Goal: Task Accomplishment & Management: Use online tool/utility

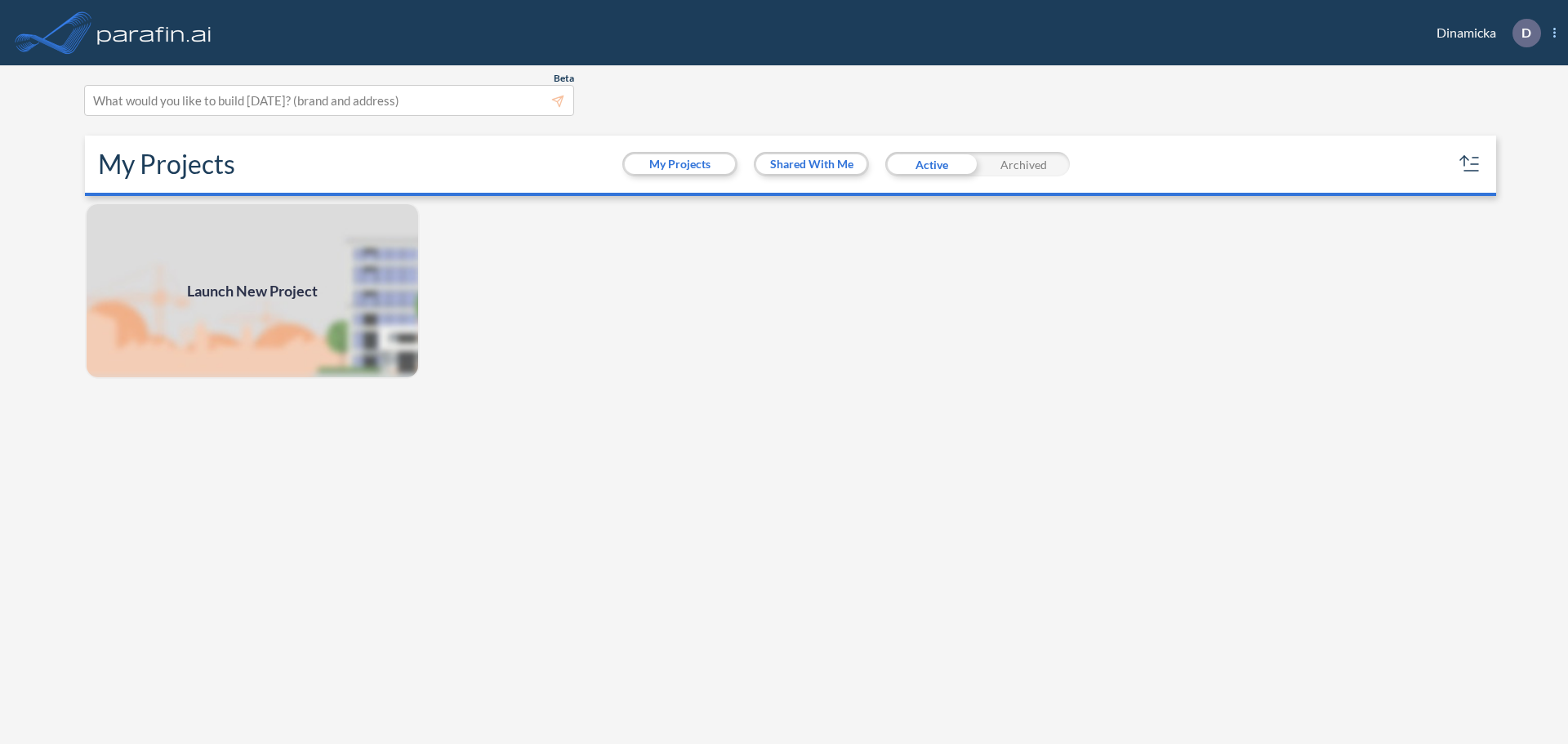
click at [1553, 35] on span "D Show More Created with sketchtool. exit-to-app-button Created with Sketch. Lo…" at bounding box center [1526, 34] width 59 height 29
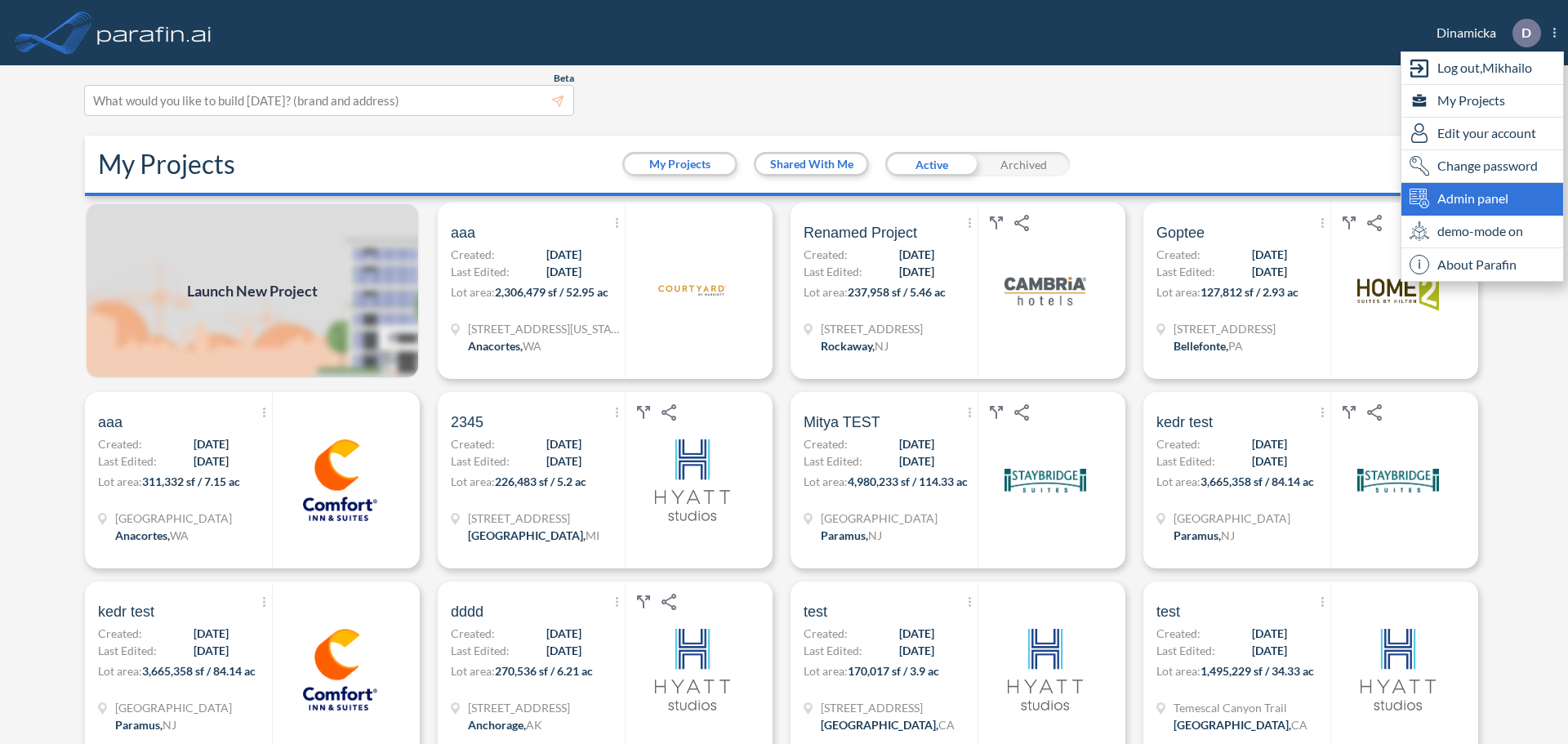
click at [1452, 202] on span "Admin panel" at bounding box center [1473, 198] width 71 height 19
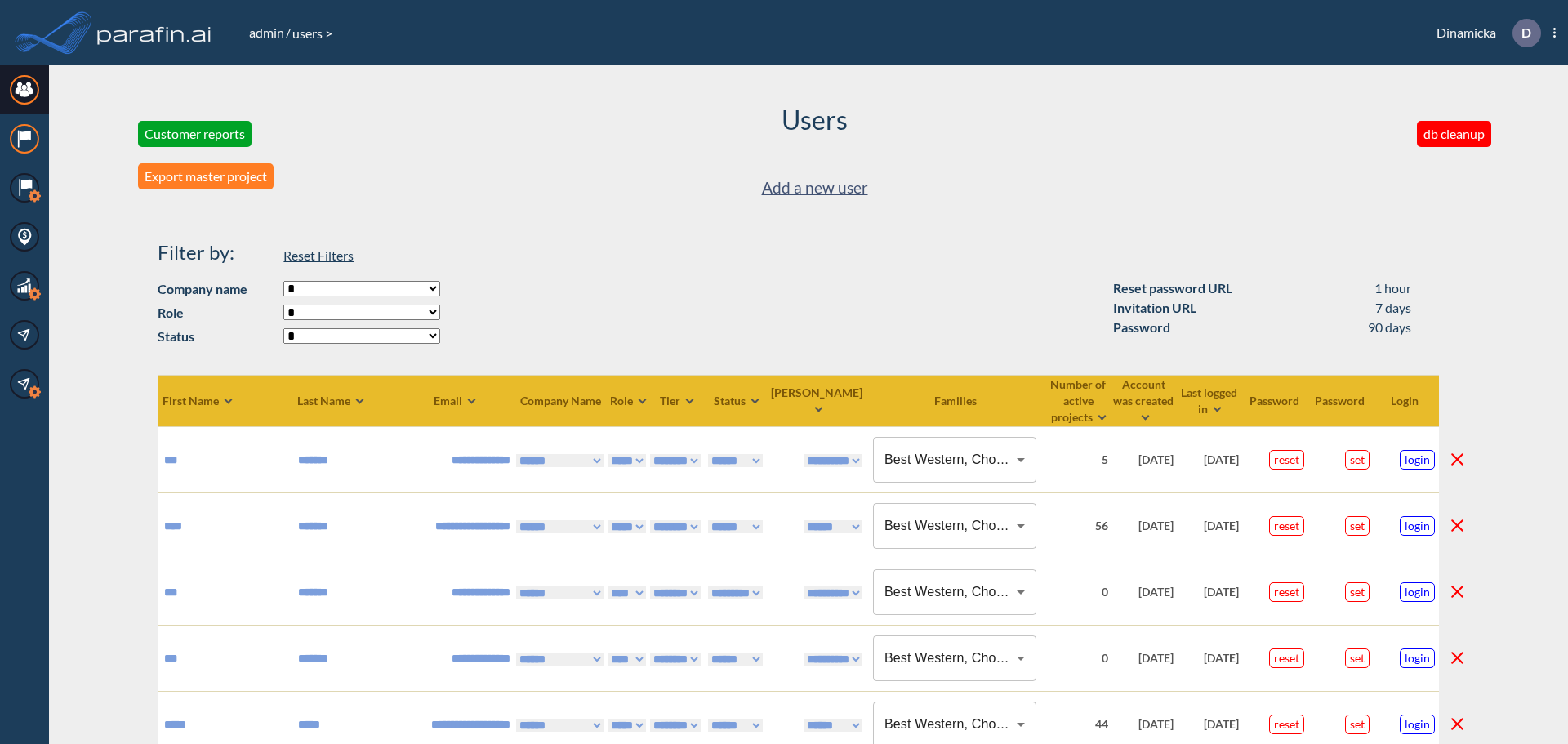
click at [31, 134] on icon at bounding box center [24, 135] width 11 height 10
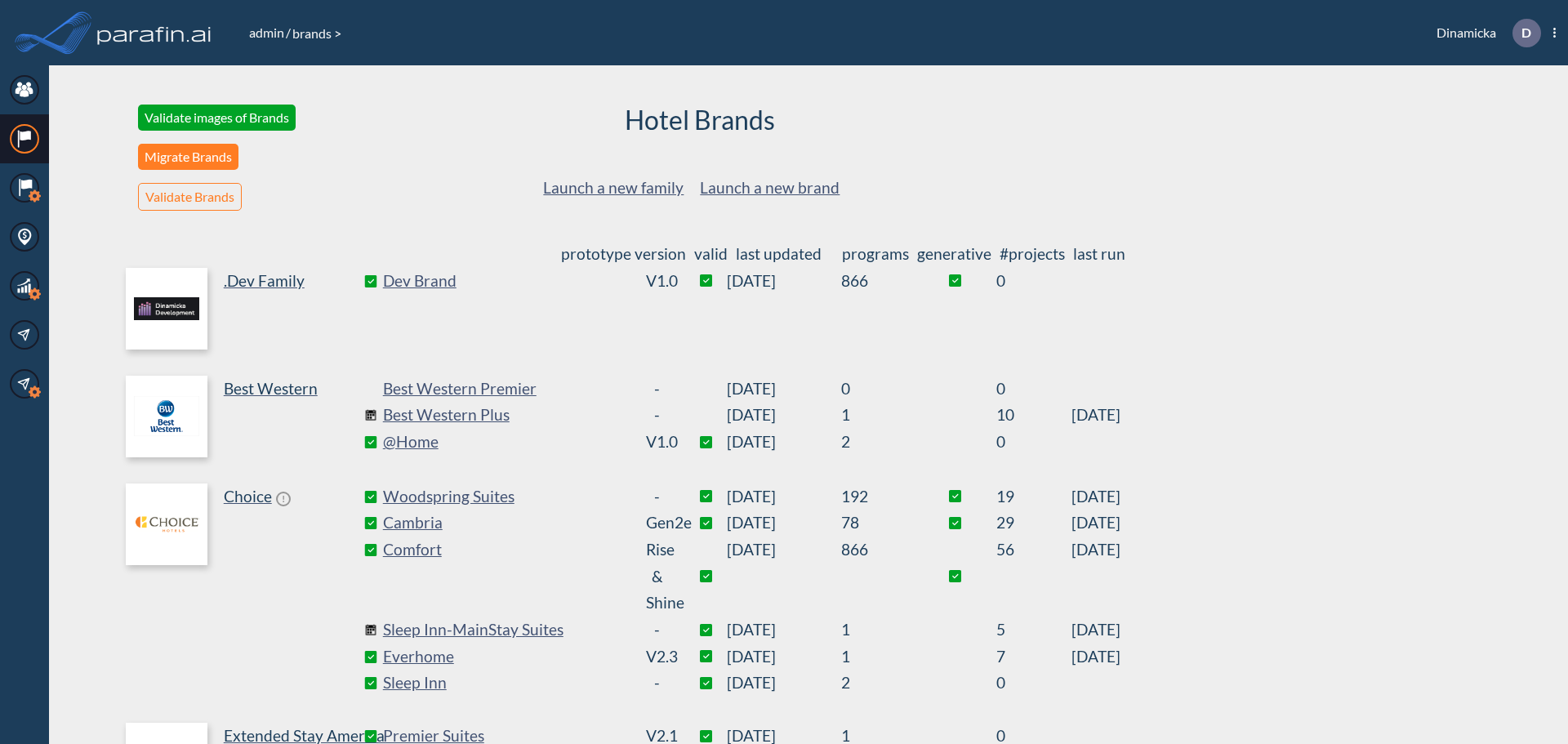
click at [176, 157] on button "Migrate Brands" at bounding box center [188, 156] width 101 height 26
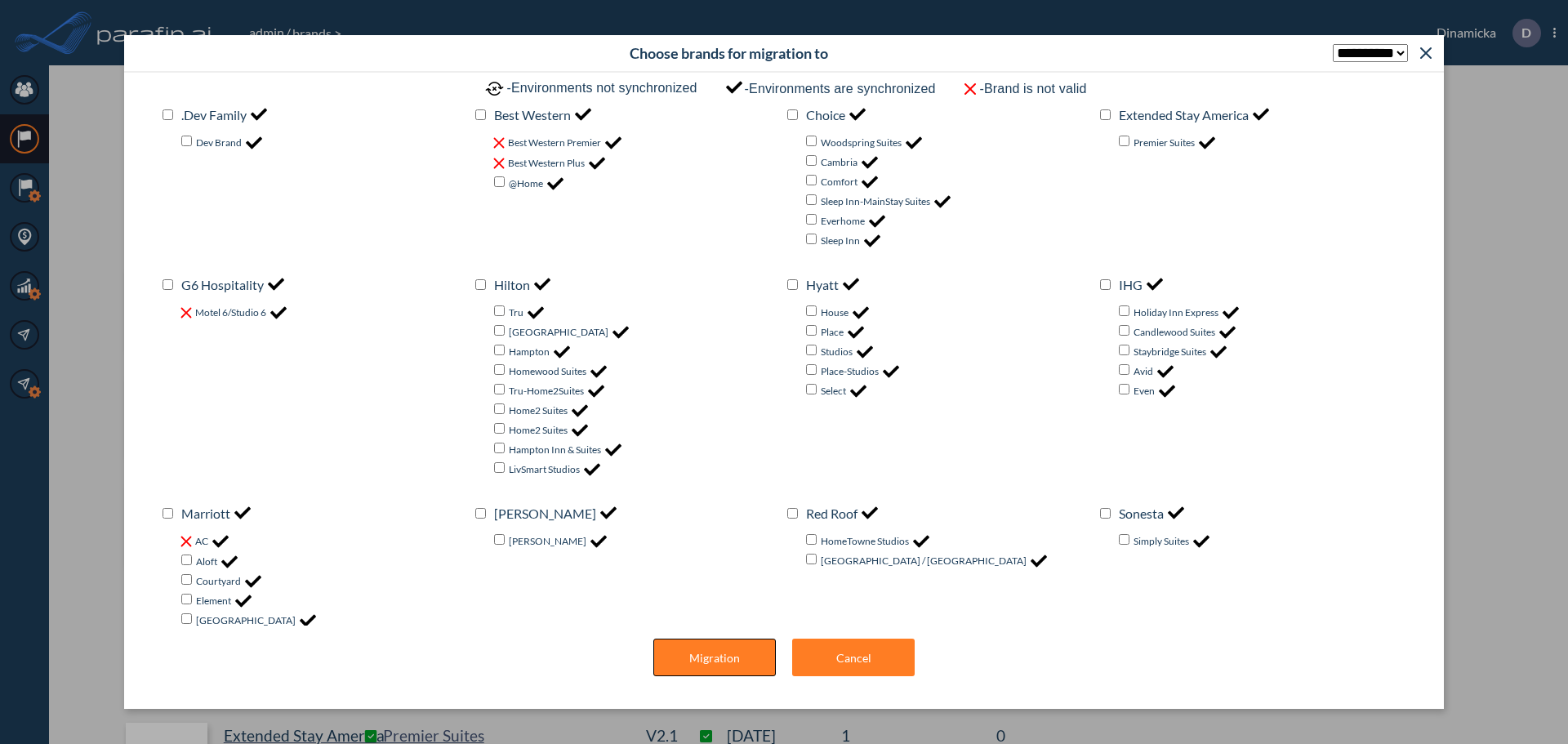
click at [717, 653] on button "Migration" at bounding box center [714, 657] width 123 height 37
